Goal: Information Seeking & Learning: Learn about a topic

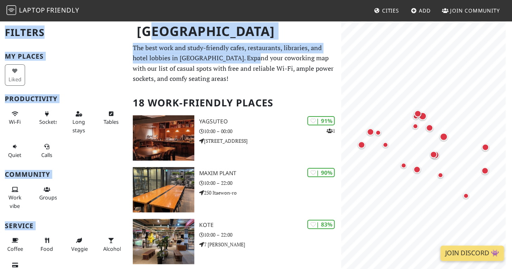
drag, startPoint x: 153, startPoint y: 48, endPoint x: 242, endPoint y: 59, distance: 88.9
click at [242, 59] on p "The best work and study-friendly cafes, restaurants, libraries, and hotel lobbi…" at bounding box center [235, 63] width 204 height 41
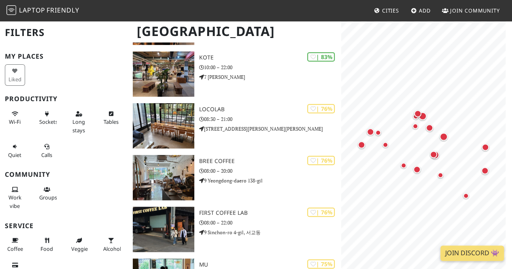
scroll to position [213, 0]
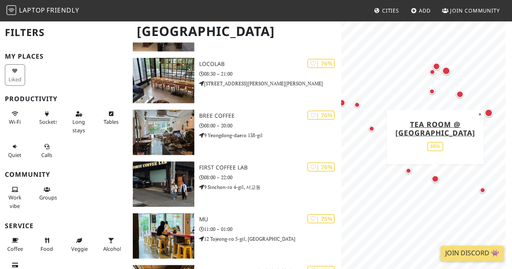
click at [439, 181] on div "Map marker" at bounding box center [435, 179] width 16 height 16
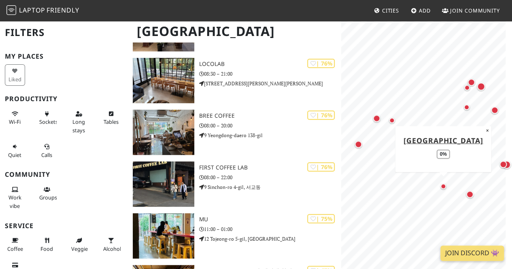
drag, startPoint x: 406, startPoint y: 164, endPoint x: 442, endPoint y: 180, distance: 38.6
click at [442, 180] on div "Map marker" at bounding box center [444, 186] width 16 height 16
click at [358, 142] on div "Map marker" at bounding box center [358, 144] width 7 height 7
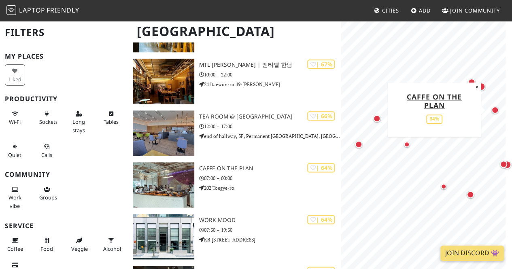
scroll to position [419, 0]
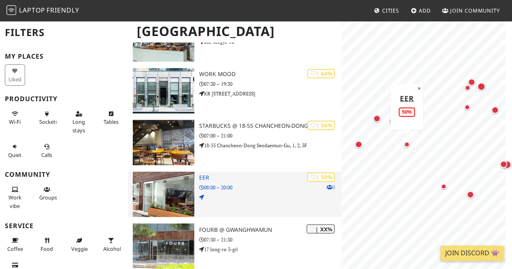
click at [281, 204] on div "| 50% 1 eer 08:00 – 20:00" at bounding box center [270, 194] width 142 height 45
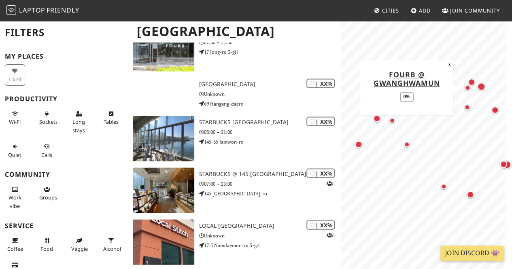
scroll to position [764, 0]
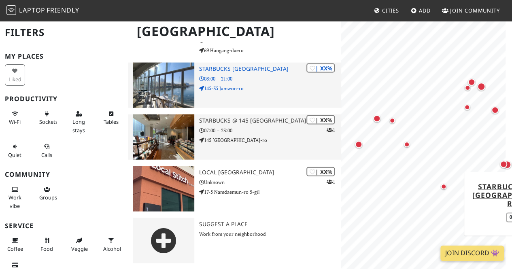
click at [254, 138] on p "145 Teheran-ro" at bounding box center [270, 140] width 142 height 8
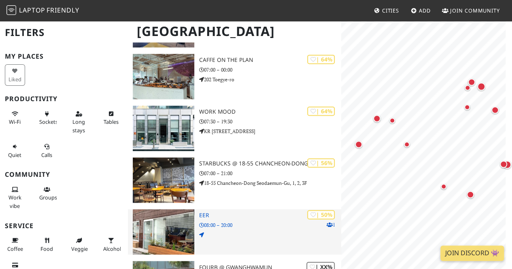
scroll to position [520, 0]
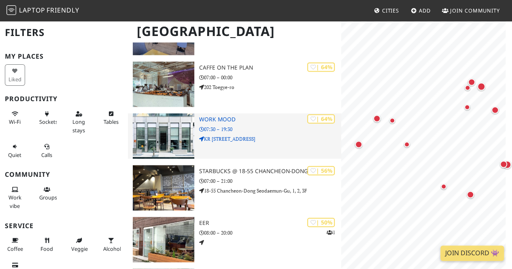
click at [274, 119] on h3 "Work Mood" at bounding box center [270, 119] width 142 height 7
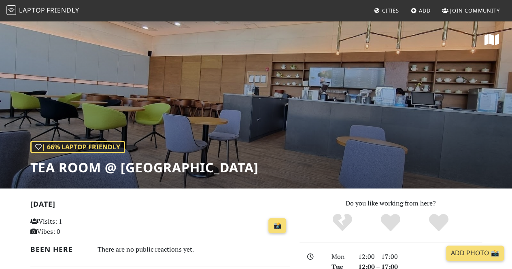
drag, startPoint x: 281, startPoint y: 77, endPoint x: 280, endPoint y: 82, distance: 4.9
click at [280, 82] on div "| 66% Laptop Friendly Tea Room @ National Museum of Korea" at bounding box center [256, 104] width 512 height 168
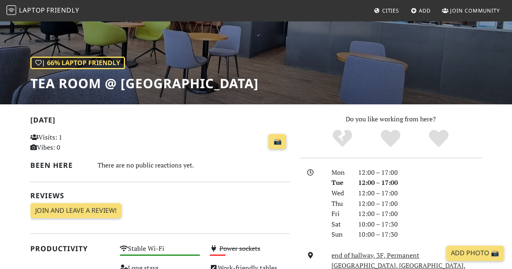
scroll to position [137, 0]
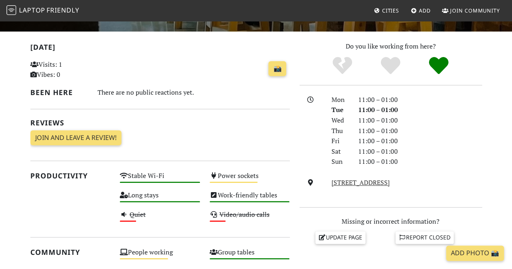
scroll to position [347, 0]
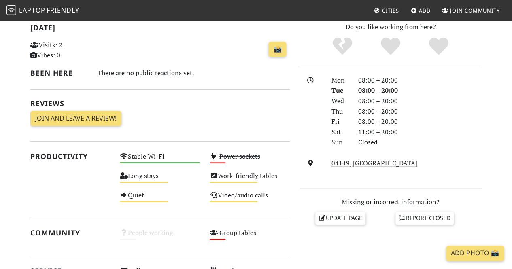
scroll to position [193, 0]
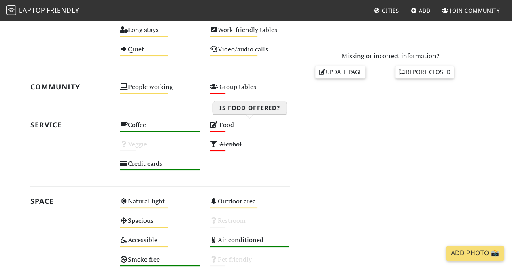
scroll to position [460, 0]
